Goal: Find specific page/section: Find specific page/section

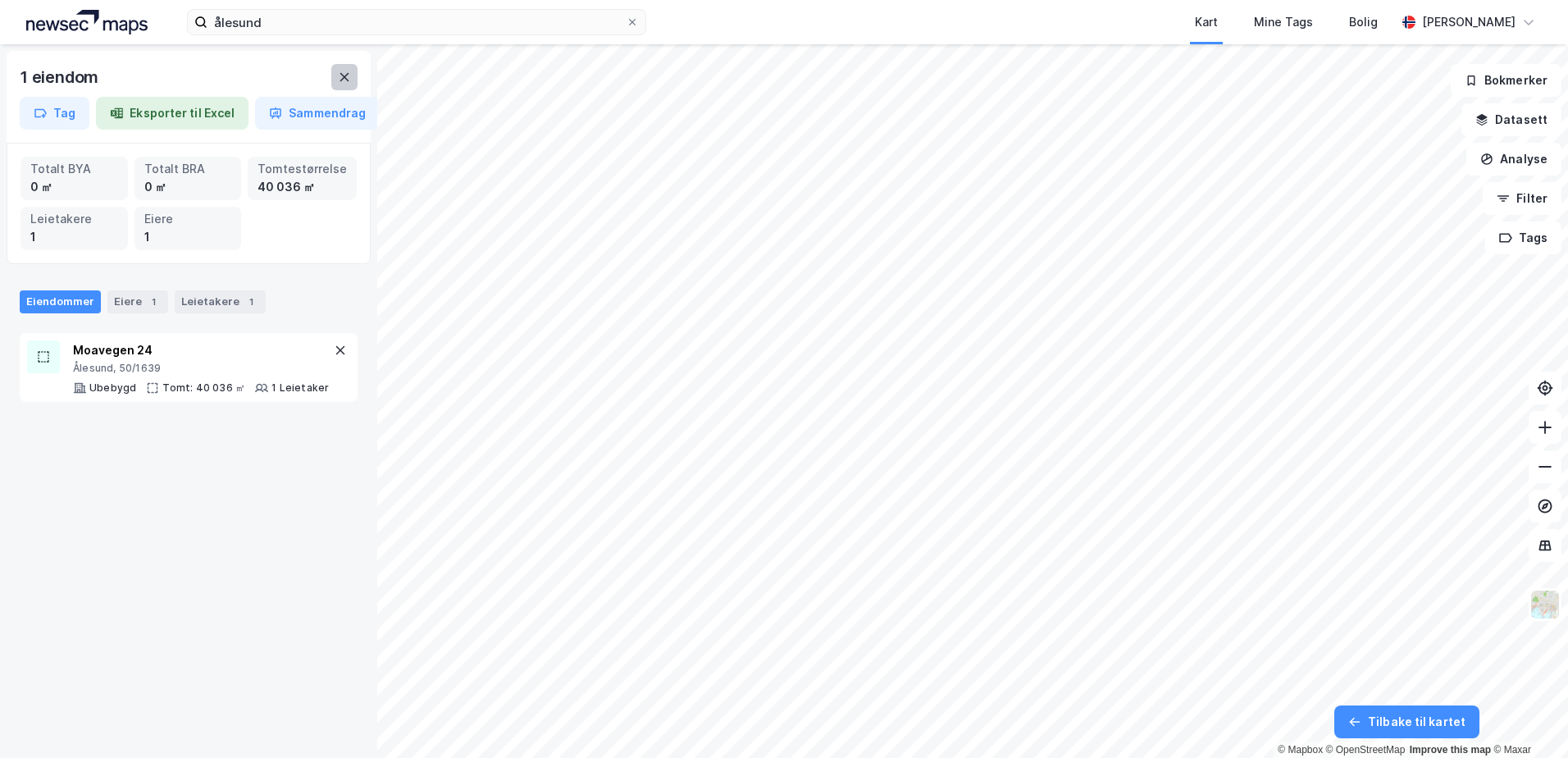
click at [338, 78] on icon at bounding box center [344, 77] width 13 height 13
